Goal: Transaction & Acquisition: Book appointment/travel/reservation

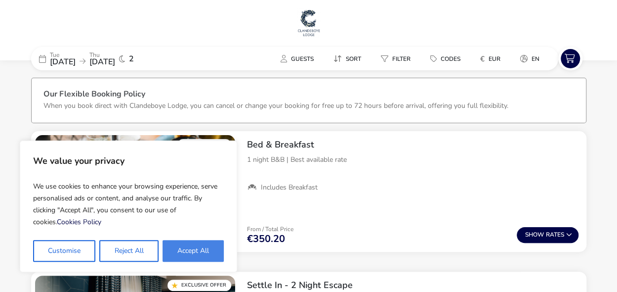
click at [197, 254] on button "Accept All" at bounding box center [193, 251] width 61 height 22
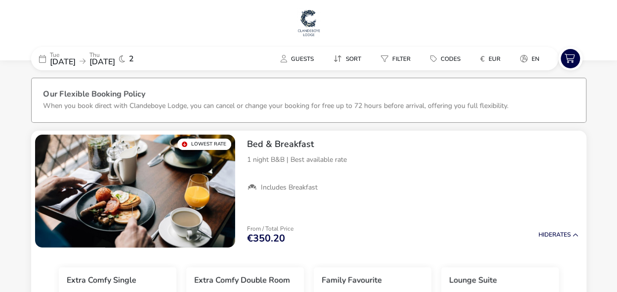
checkbox input "true"
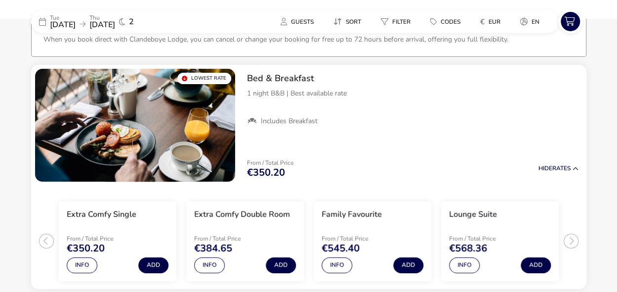
scroll to position [69, 0]
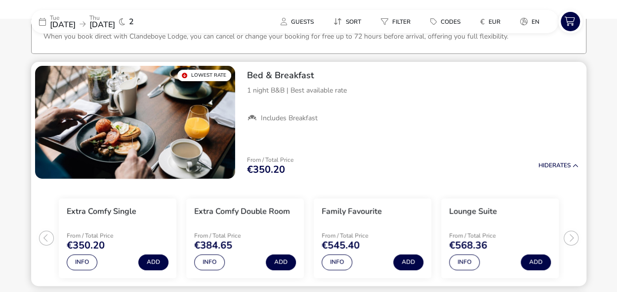
click at [571, 240] on ul "Extra Comfy Single From / Total Price €350.20 Info Add Extra Comfy Double Room …" at bounding box center [308, 233] width 555 height 103
click at [464, 261] on button "Info" at bounding box center [464, 262] width 31 height 16
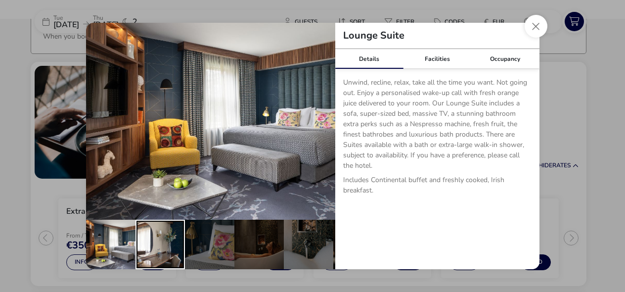
click at [168, 227] on div "details" at bounding box center [159, 243] width 49 height 49
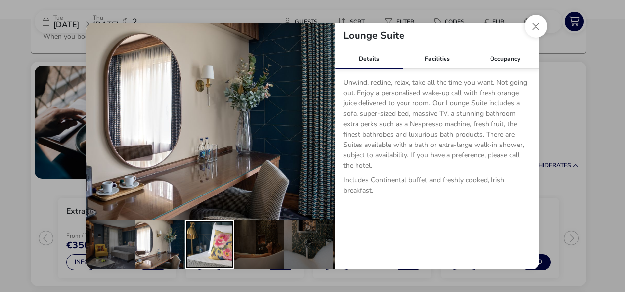
click at [204, 235] on div "details" at bounding box center [209, 243] width 49 height 49
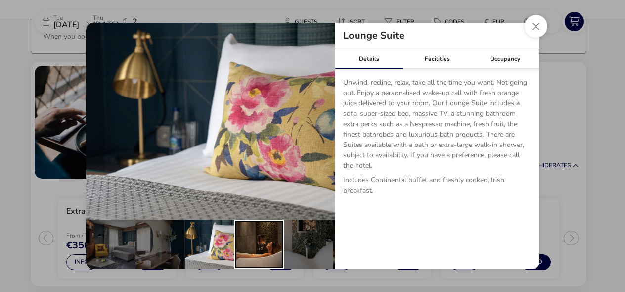
click at [252, 241] on div "details" at bounding box center [258, 243] width 49 height 49
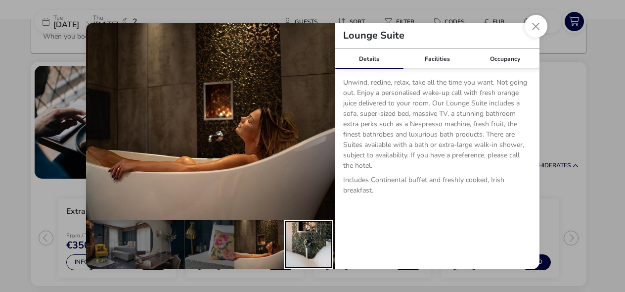
click at [299, 247] on div "details" at bounding box center [308, 243] width 49 height 49
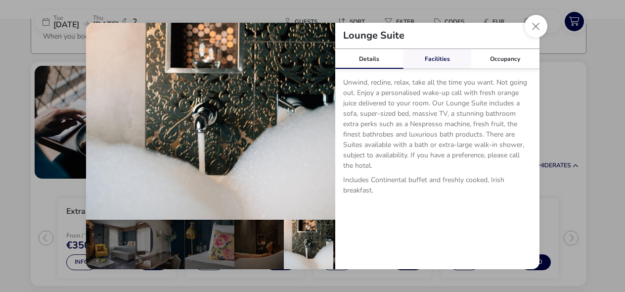
click at [438, 56] on link "Facilities" at bounding box center [437, 59] width 68 height 20
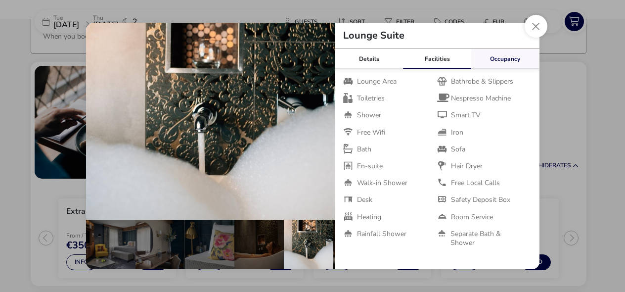
click at [503, 58] on link "Occupancy" at bounding box center [505, 59] width 68 height 20
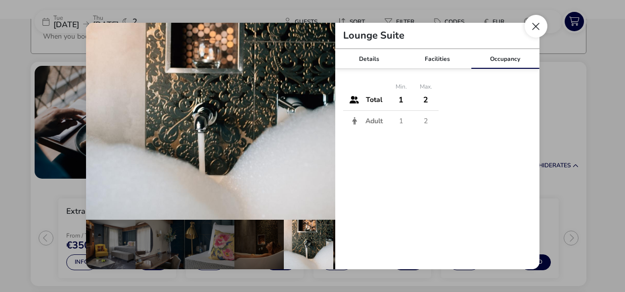
click at [536, 36] on button "Close dialog" at bounding box center [535, 26] width 23 height 23
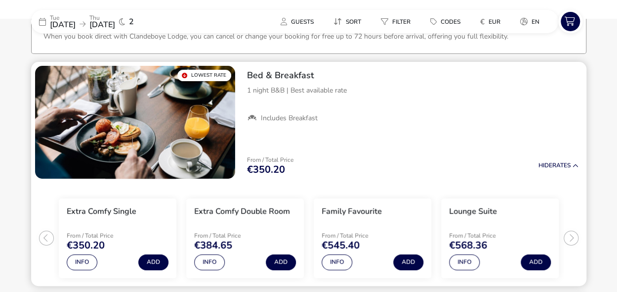
click at [43, 237] on ul "Extra Comfy Single From / Total Price €350.20 Info Add Extra Comfy Double Room …" at bounding box center [308, 233] width 555 height 103
click at [79, 260] on button "Info" at bounding box center [82, 262] width 31 height 16
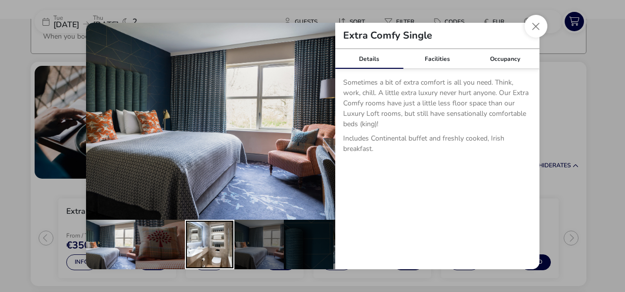
click at [205, 231] on div "details" at bounding box center [209, 243] width 49 height 49
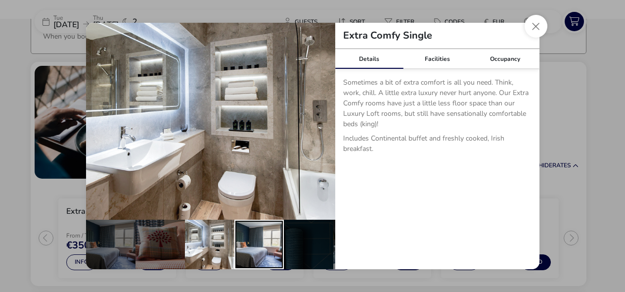
click at [249, 238] on div "details" at bounding box center [258, 243] width 49 height 49
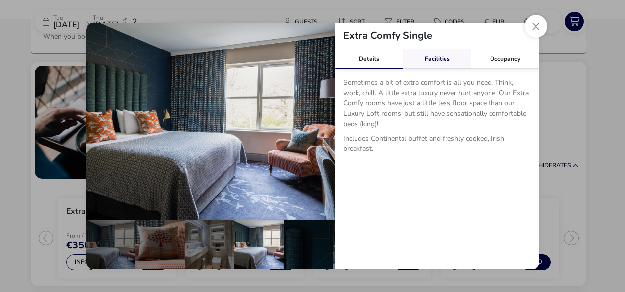
click at [437, 59] on link "Facilities" at bounding box center [437, 59] width 68 height 20
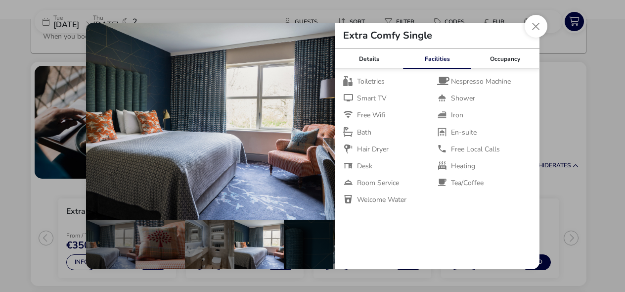
click at [437, 59] on link "Facilities" at bounding box center [437, 59] width 68 height 20
click at [369, 59] on link "Details" at bounding box center [369, 59] width 68 height 20
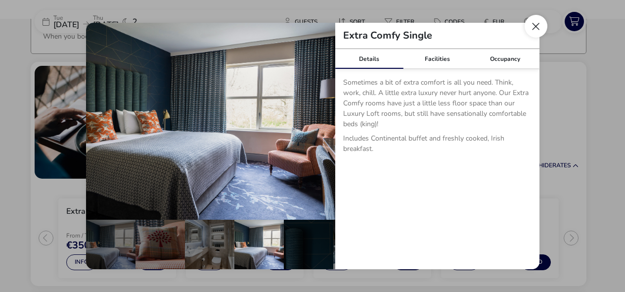
click at [534, 23] on button "Close dialog" at bounding box center [535, 26] width 23 height 23
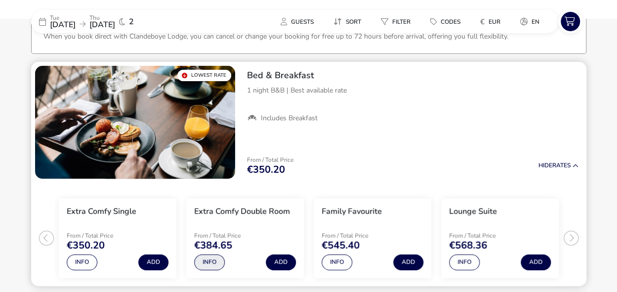
click at [204, 262] on button "Info" at bounding box center [209, 262] width 31 height 16
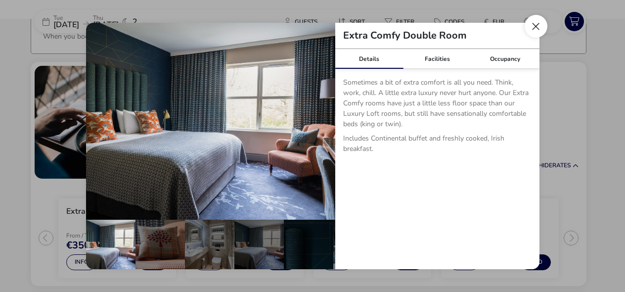
click at [539, 20] on button "Close dialog" at bounding box center [535, 26] width 23 height 23
